Goal: Communication & Community: Answer question/provide support

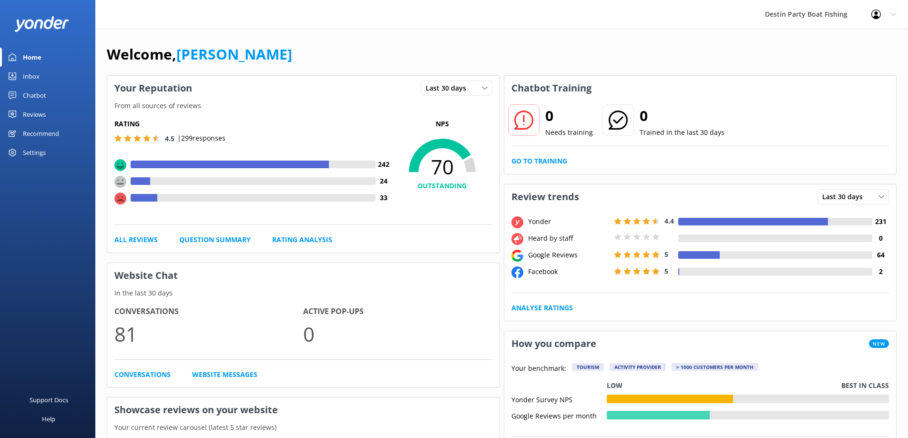
click at [38, 77] on div "Inbox" at bounding box center [31, 76] width 17 height 19
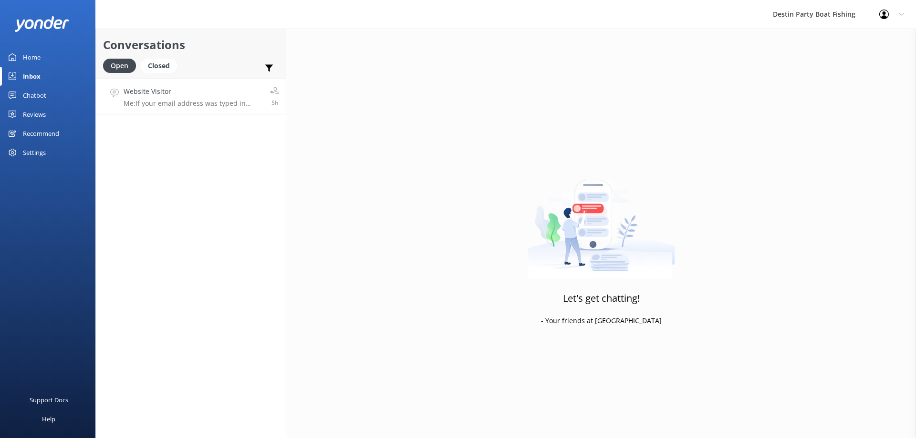
click at [196, 99] on div "Website Visitor Me: If your email address was typed in correctly, the confirmat…" at bounding box center [193, 96] width 139 height 21
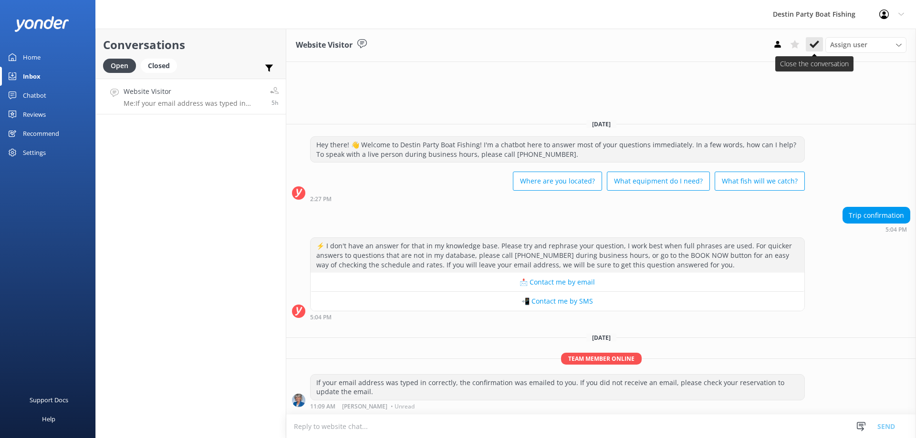
click at [815, 46] on icon at bounding box center [814, 45] width 10 height 10
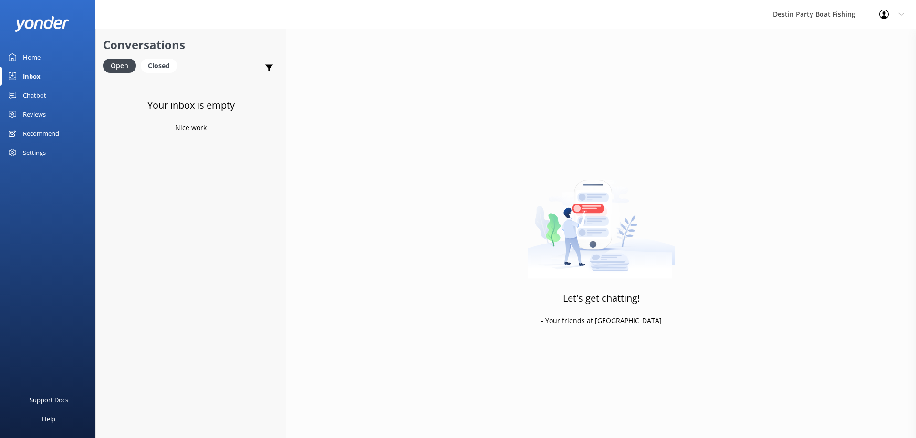
click at [41, 116] on div "Reviews" at bounding box center [34, 114] width 23 height 19
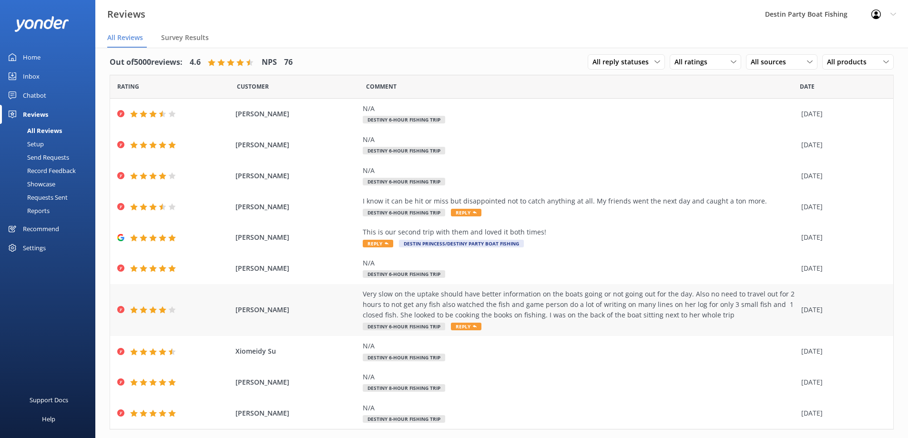
scroll to position [30, 0]
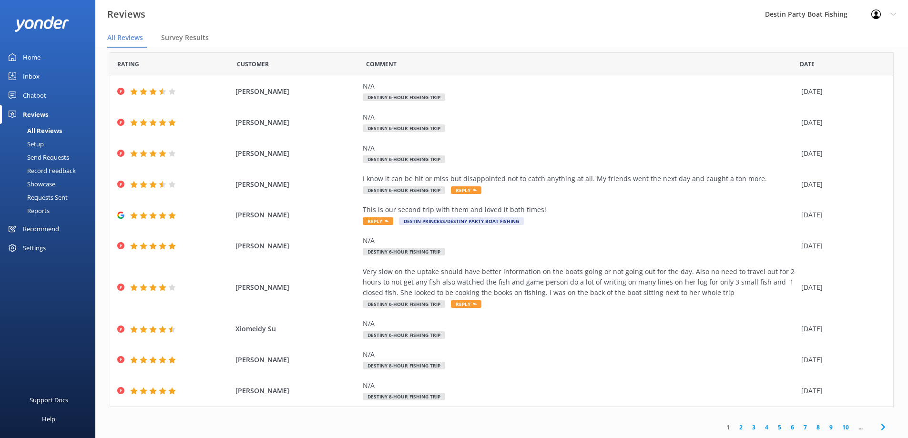
click at [735, 429] on link "2" at bounding box center [741, 427] width 13 height 9
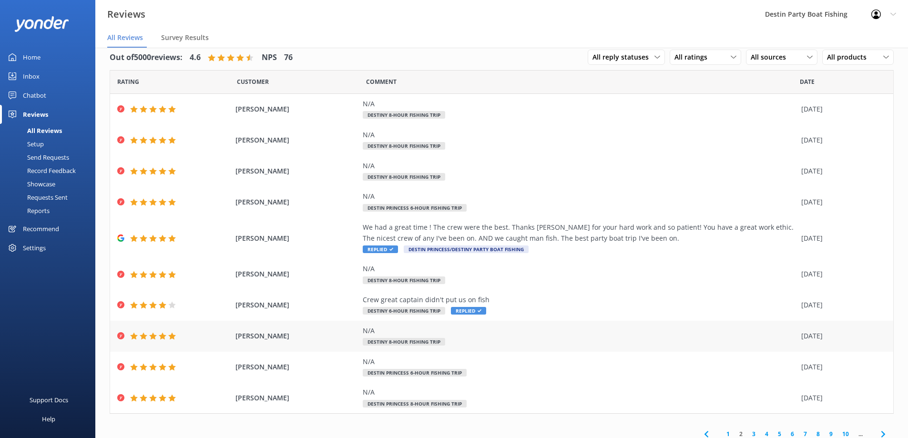
scroll to position [19, 0]
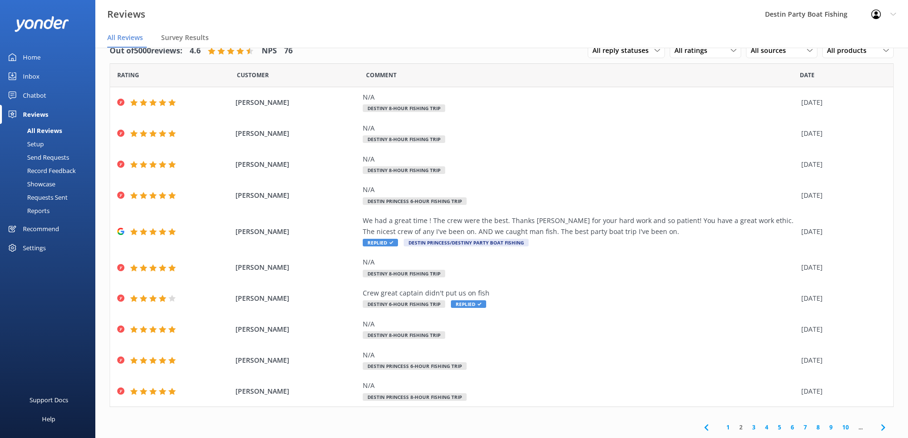
click at [722, 426] on link "1" at bounding box center [728, 427] width 13 height 9
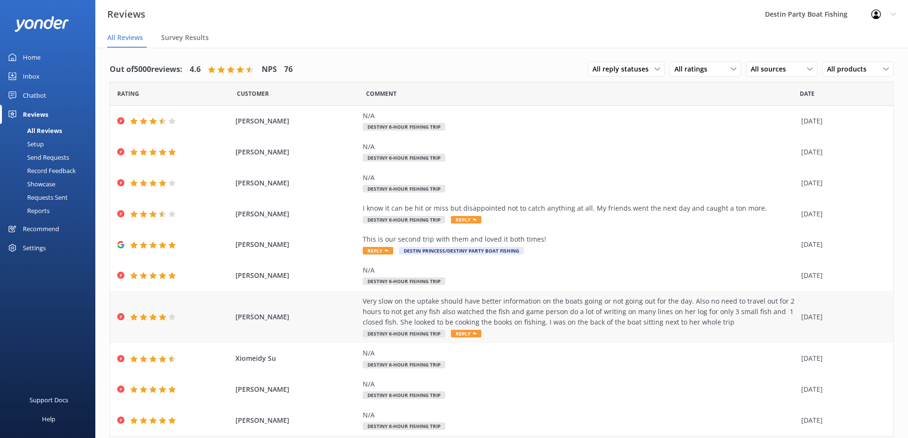
click at [464, 337] on span "Reply" at bounding box center [466, 334] width 31 height 8
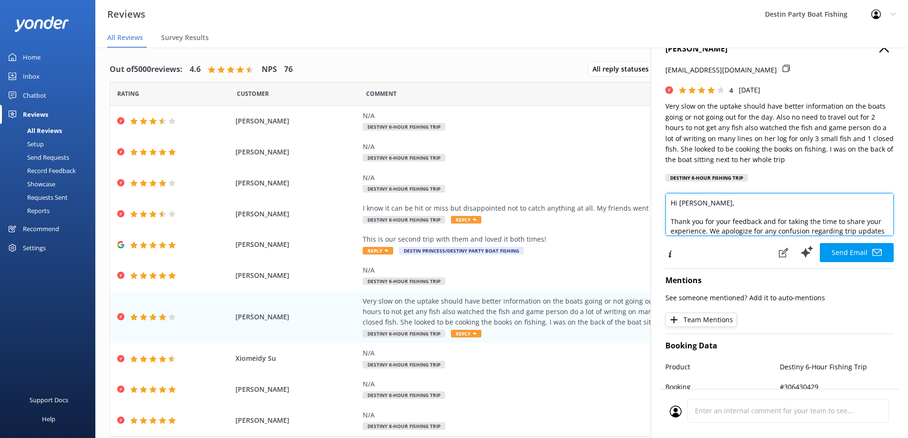
click at [705, 217] on textarea "Hi [PERSON_NAME], Thank you for your feedback and for taking the time to share …" at bounding box center [780, 214] width 228 height 43
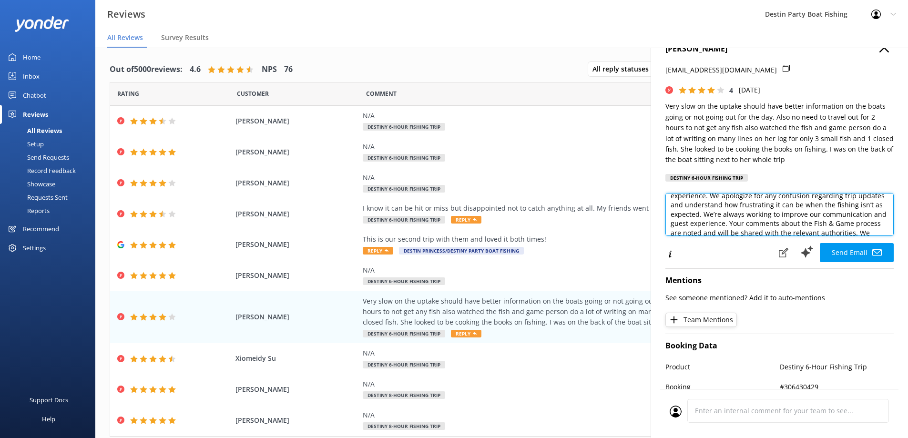
scroll to position [29, 0]
click at [793, 227] on textarea "Hi [PERSON_NAME], Thank you for your feedback and for taking the time to share …" at bounding box center [780, 214] width 228 height 43
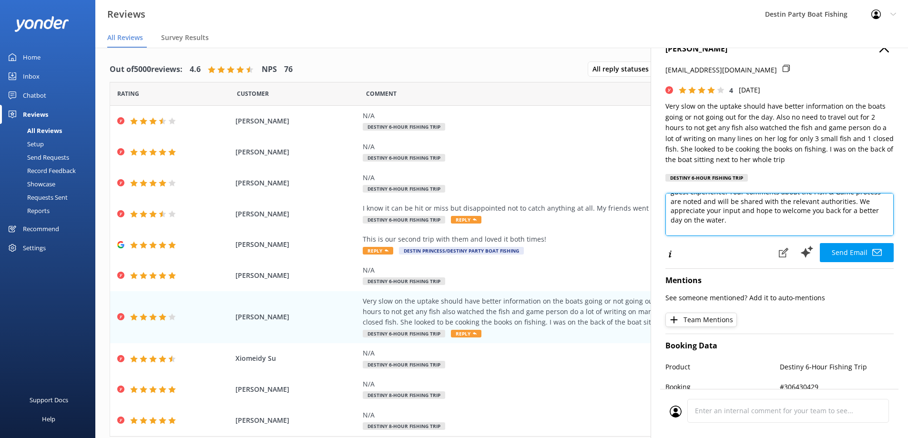
click at [732, 211] on textarea "Hi [PERSON_NAME], Thank you for your feedback and for taking the time to share …" at bounding box center [780, 214] width 228 height 43
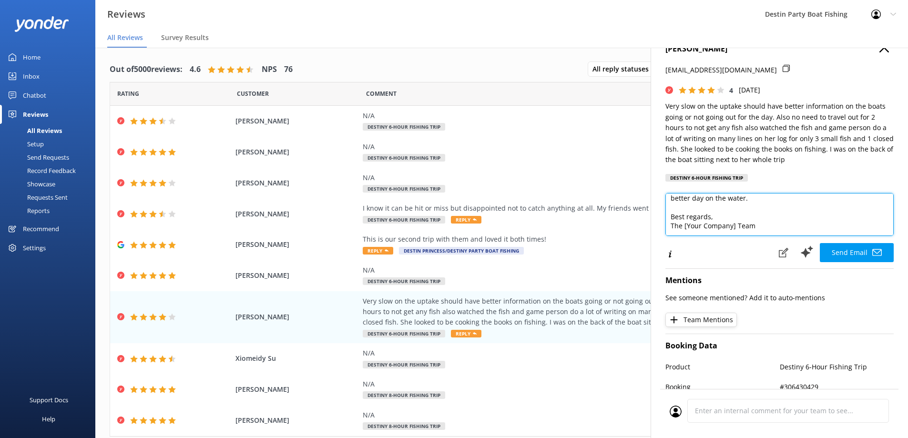
drag, startPoint x: 670, startPoint y: 213, endPoint x: 788, endPoint y: 229, distance: 119.3
click at [788, 229] on textarea "Hi [PERSON_NAME], Thank you for your feedback and for taking the time to share …" at bounding box center [780, 214] width 228 height 43
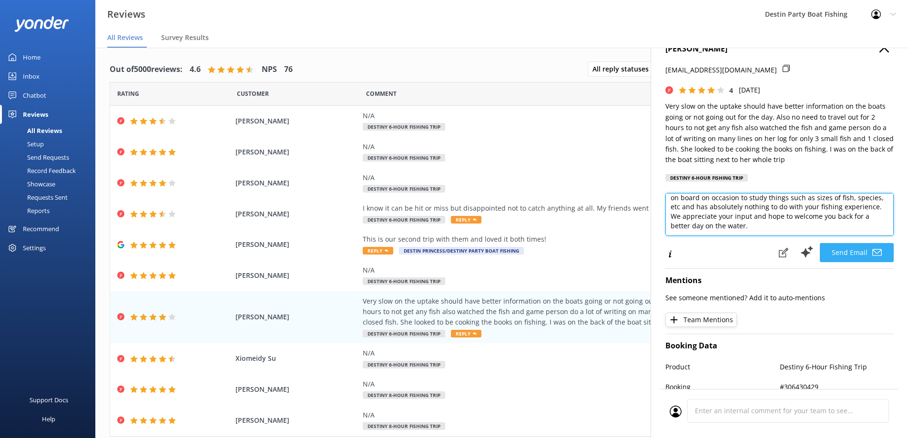
type textarea "Hi [PERSON_NAME], Thank you for your feedback and for taking the time to share …"
click at [841, 252] on button "Send Email" at bounding box center [857, 252] width 74 height 19
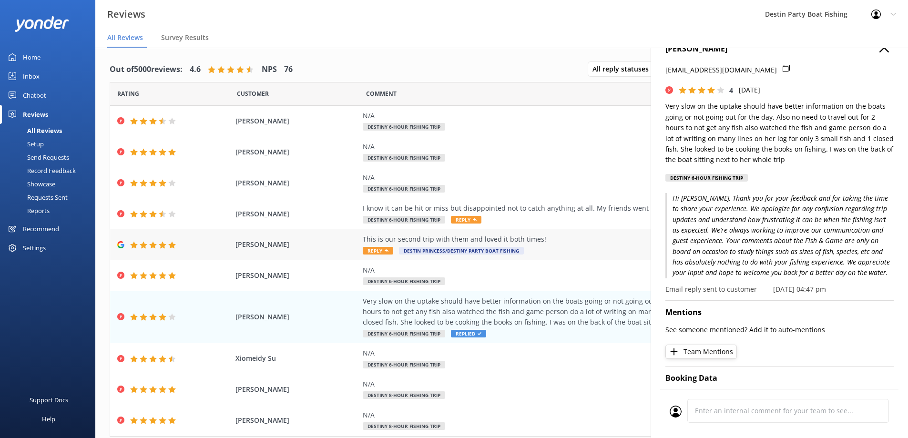
click at [385, 249] on icon at bounding box center [387, 251] width 4 height 4
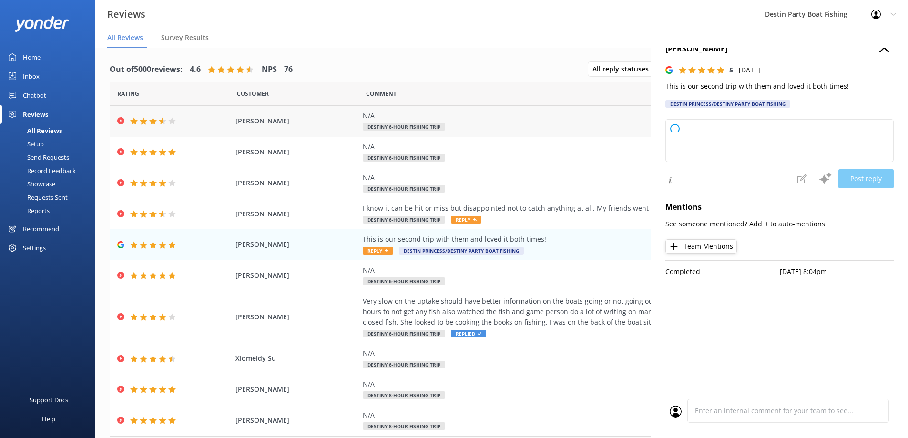
type textarea "Thank you so much for your wonderful feedback! We're thrilled to hear you enjoy…"
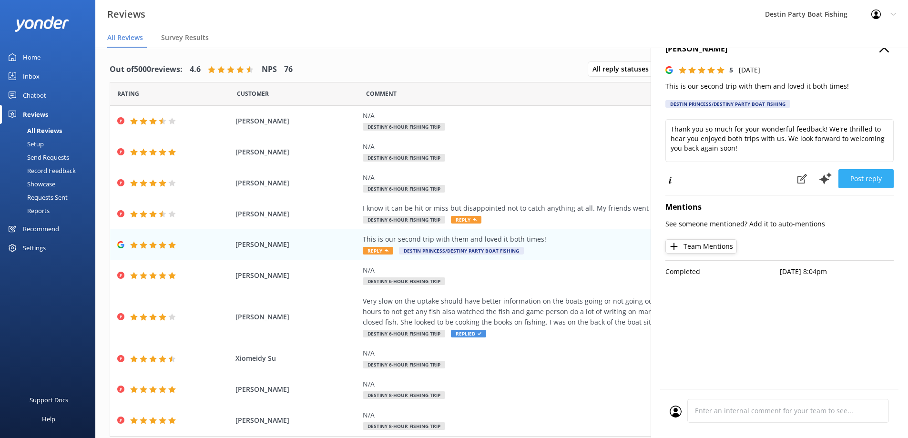
click at [863, 179] on button "Post reply" at bounding box center [866, 178] width 55 height 19
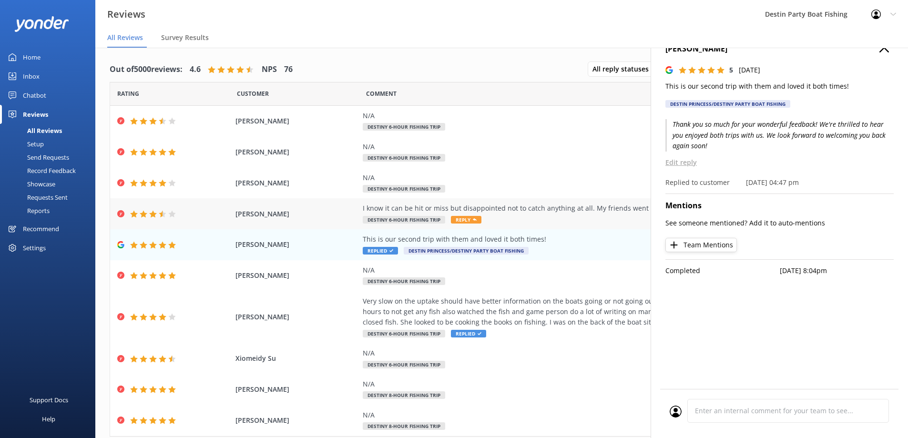
click at [463, 220] on span "Reply" at bounding box center [466, 220] width 31 height 8
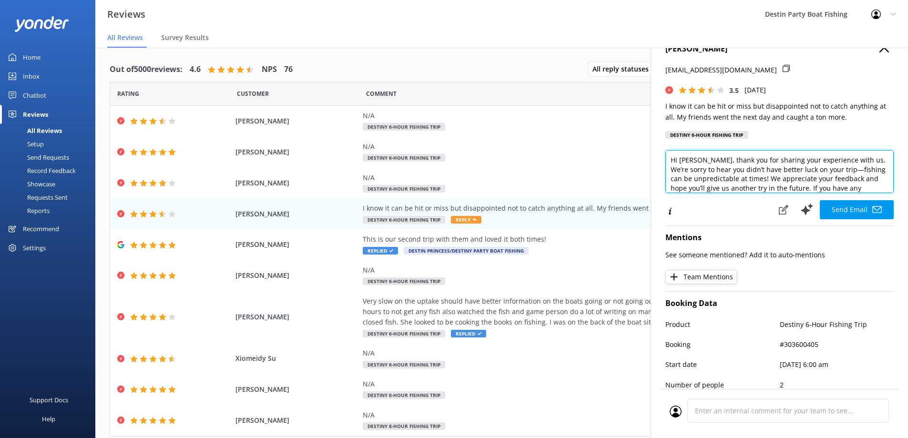
scroll to position [14, 0]
drag, startPoint x: 808, startPoint y: 174, endPoint x: 841, endPoint y: 185, distance: 34.7
click at [841, 185] on textarea "Hi [PERSON_NAME], thank you for sharing your experience with us. We’re sorry to…" at bounding box center [780, 171] width 228 height 43
type textarea "Hi [PERSON_NAME], thank you for sharing your experience with us. We’re sorry to…"
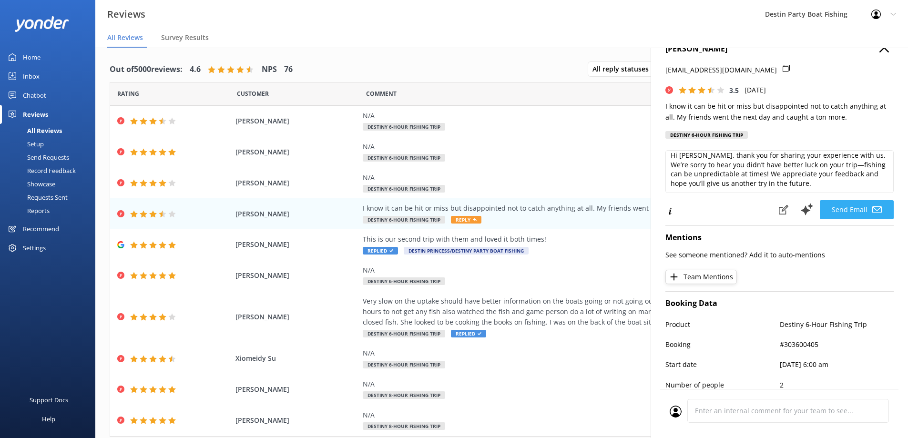
click at [834, 211] on button "Send Email" at bounding box center [857, 209] width 74 height 19
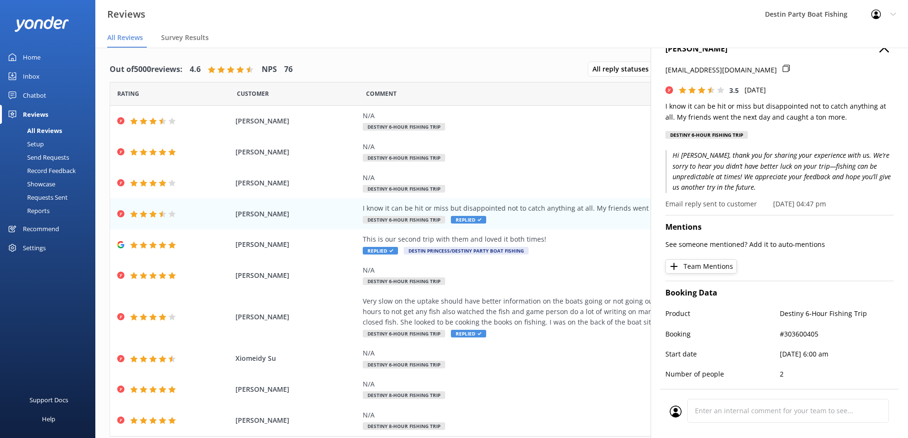
click at [30, 60] on div "Home" at bounding box center [32, 57] width 18 height 19
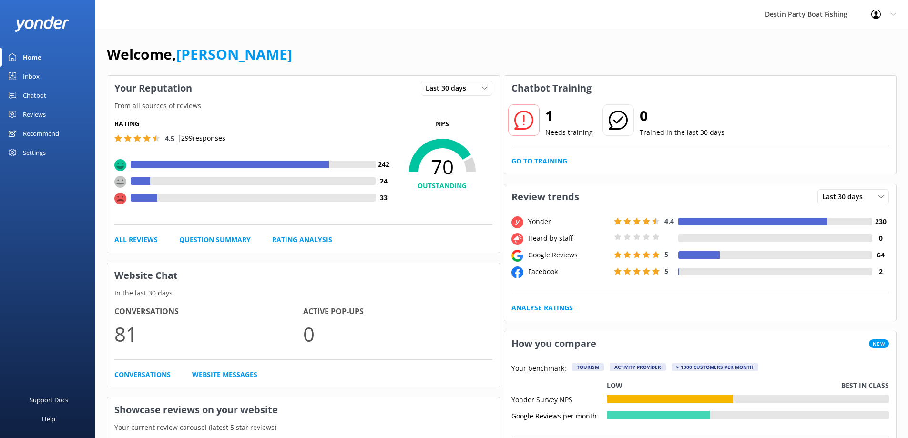
click at [28, 74] on div "Inbox" at bounding box center [31, 76] width 17 height 19
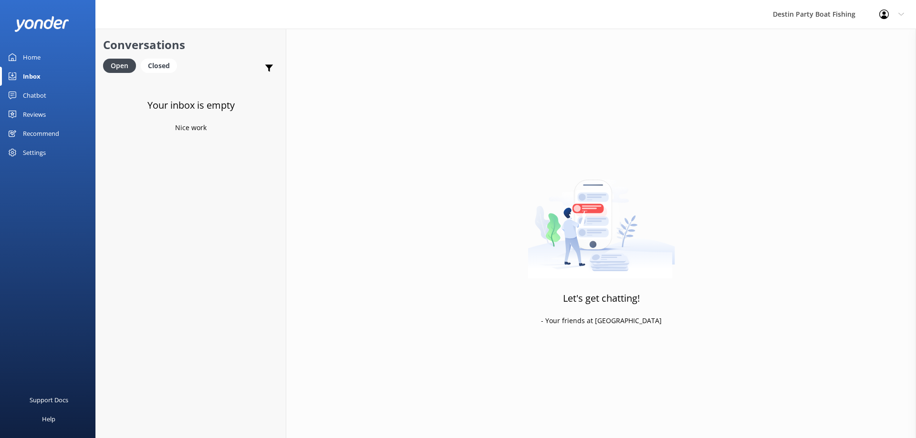
click at [38, 113] on div "Reviews" at bounding box center [34, 114] width 23 height 19
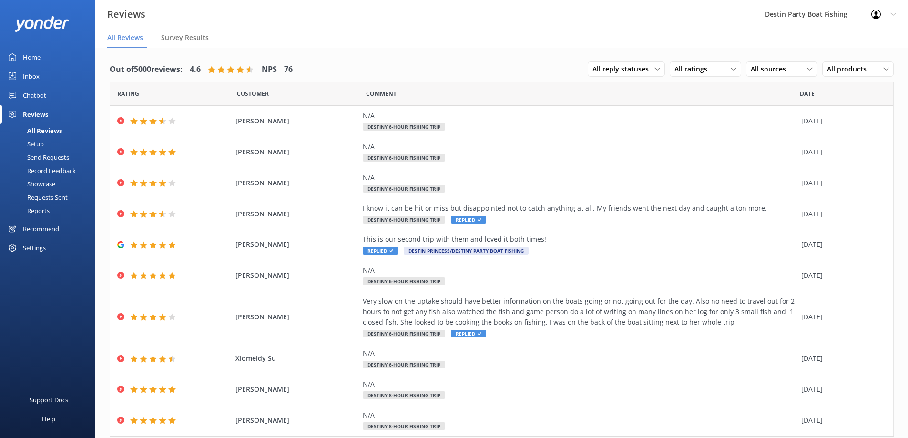
click at [34, 73] on div "Inbox" at bounding box center [31, 76] width 17 height 19
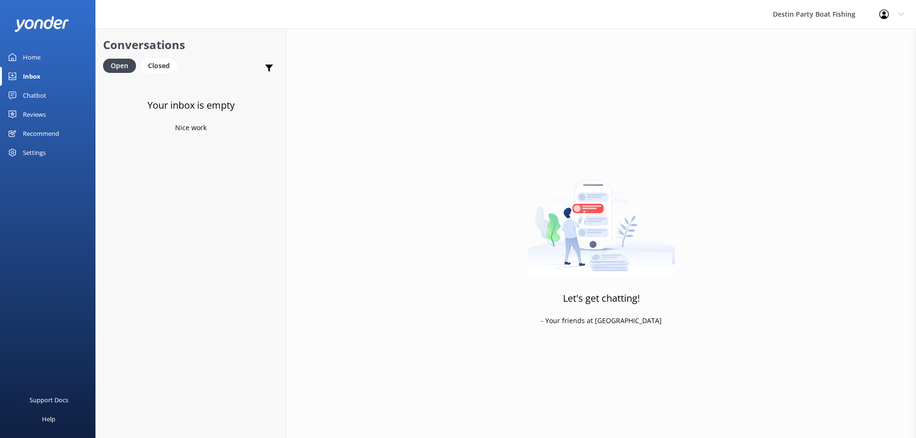
click at [30, 113] on div "Reviews" at bounding box center [34, 114] width 23 height 19
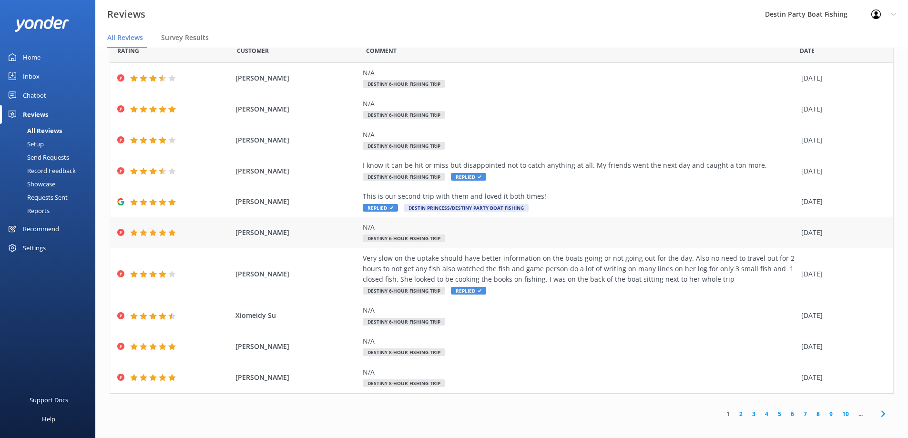
scroll to position [19, 0]
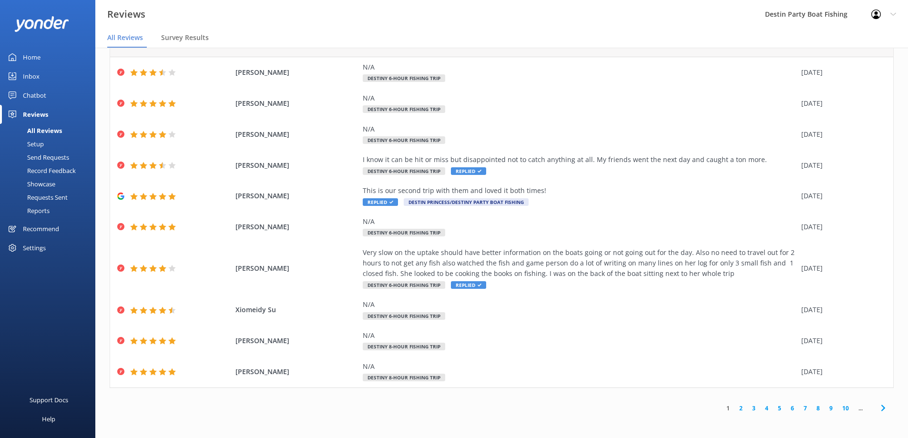
click at [735, 410] on link "2" at bounding box center [741, 408] width 13 height 9
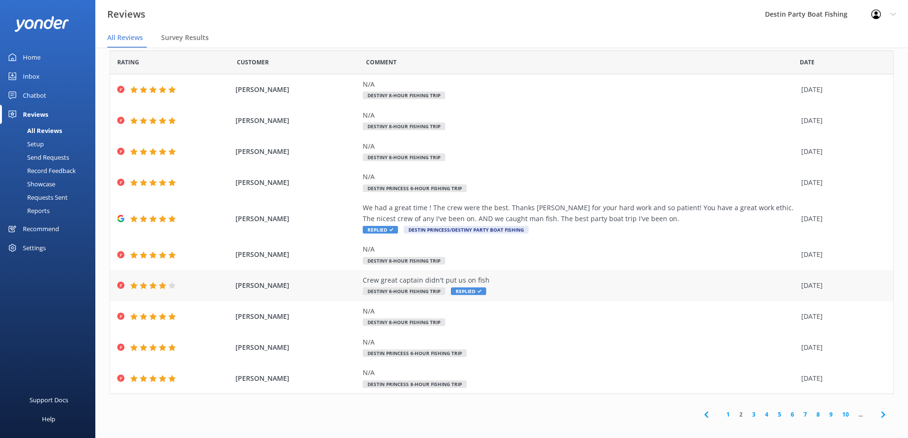
scroll to position [19, 0]
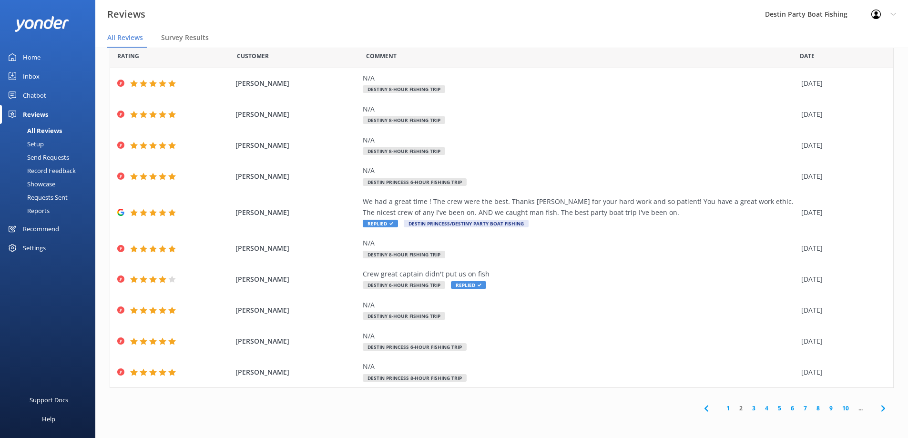
click at [748, 409] on link "3" at bounding box center [754, 408] width 13 height 9
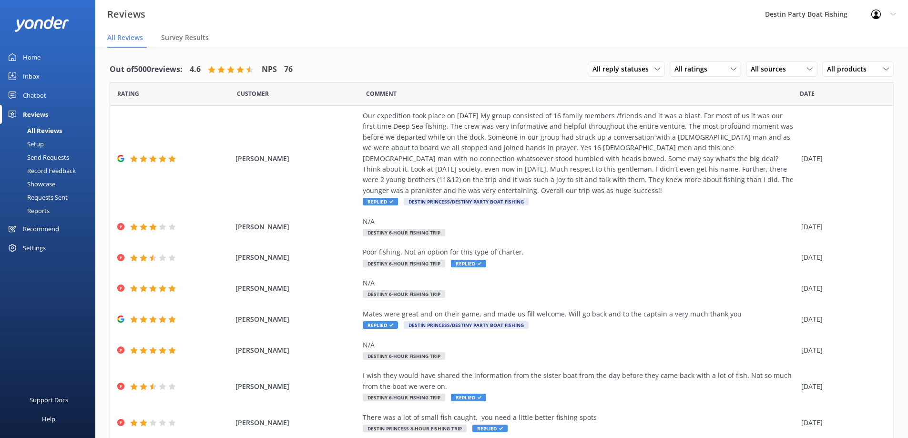
click at [31, 57] on div "Home" at bounding box center [32, 57] width 18 height 19
